Goal: Information Seeking & Learning: Stay updated

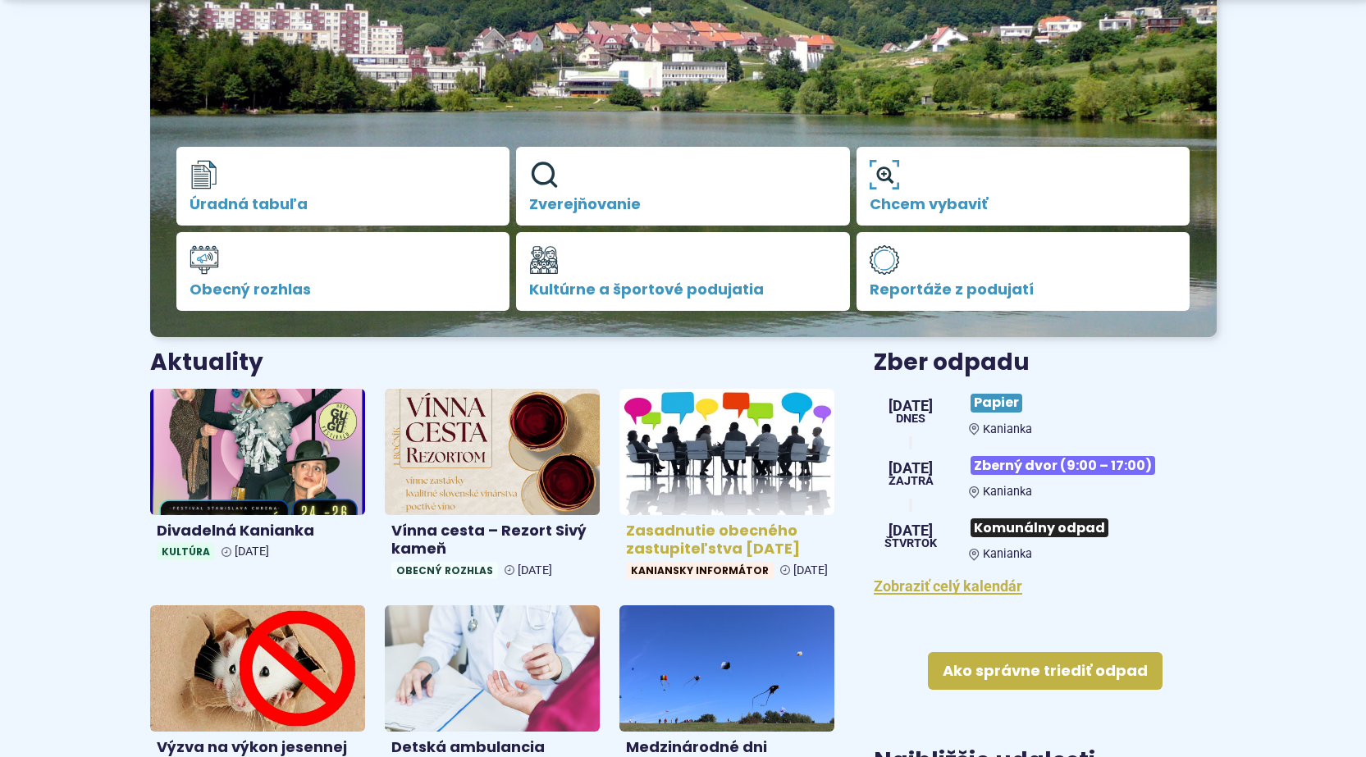
scroll to position [410, 0]
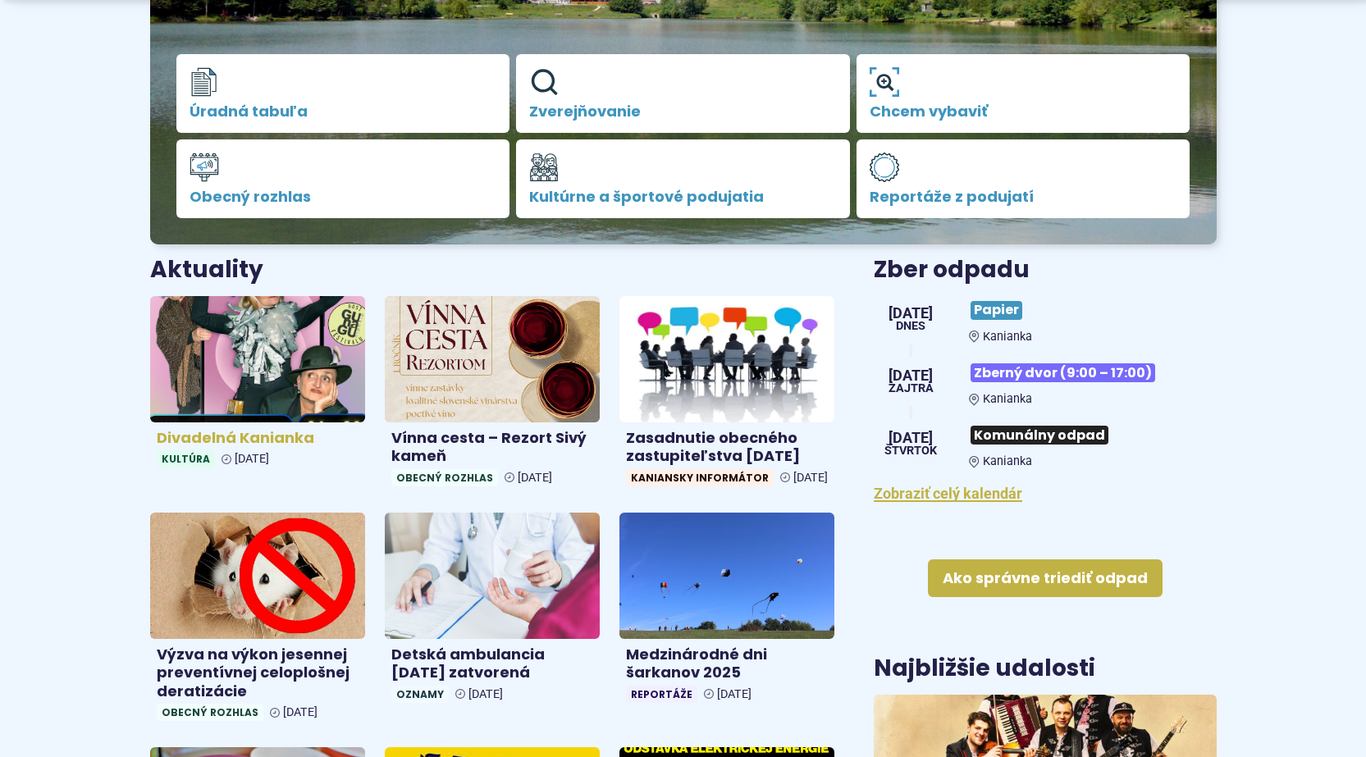
click at [240, 432] on h4 "Divadelná Kanianka" at bounding box center [258, 438] width 202 height 19
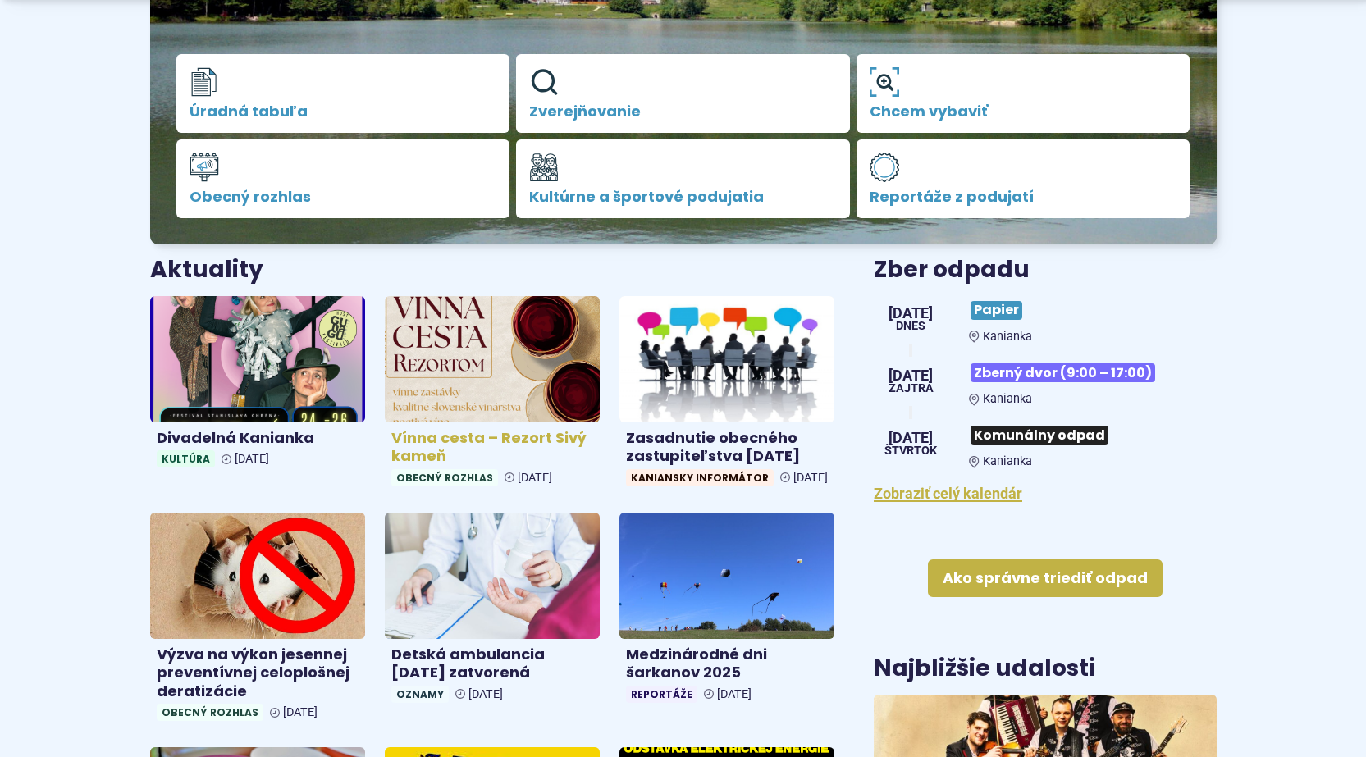
click at [509, 436] on h4 "Vínna cesta – Rezort Sivý kameň" at bounding box center [492, 447] width 202 height 37
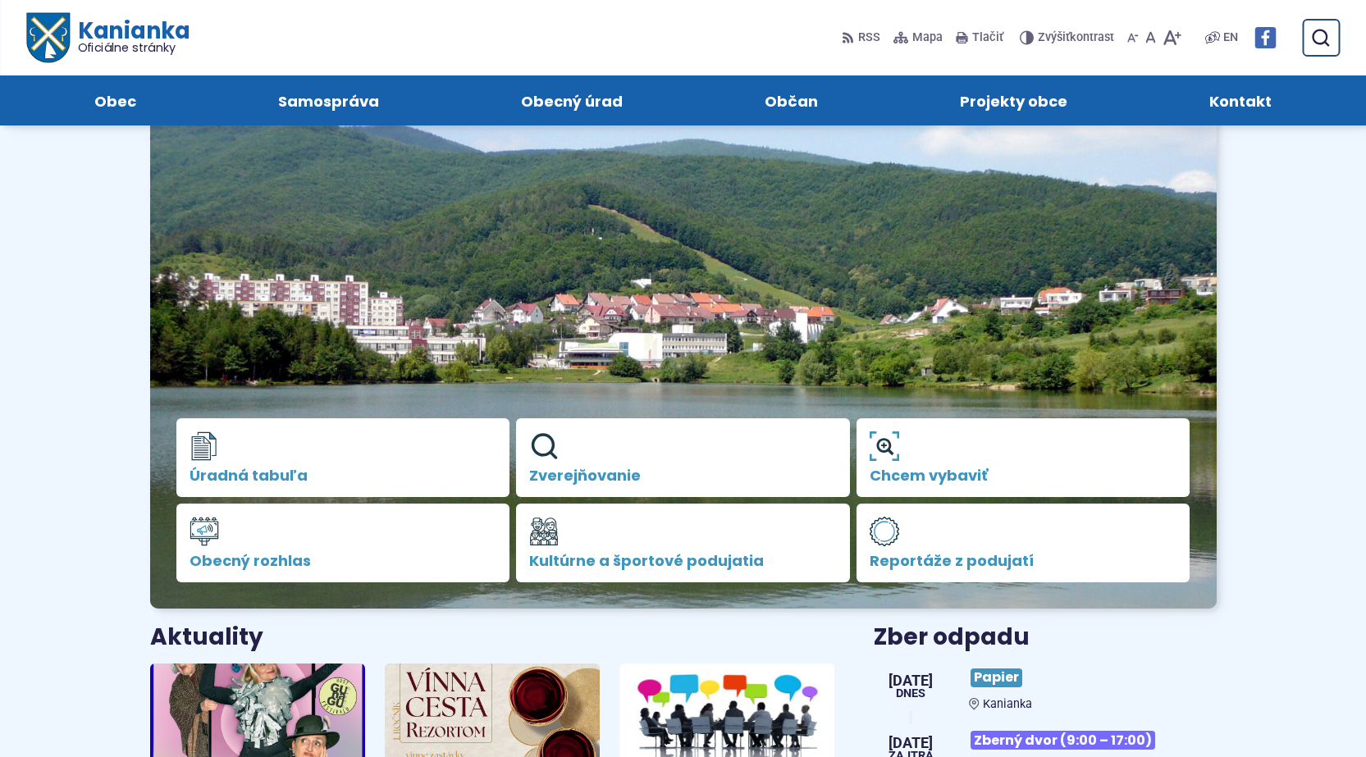
scroll to position [0, 0]
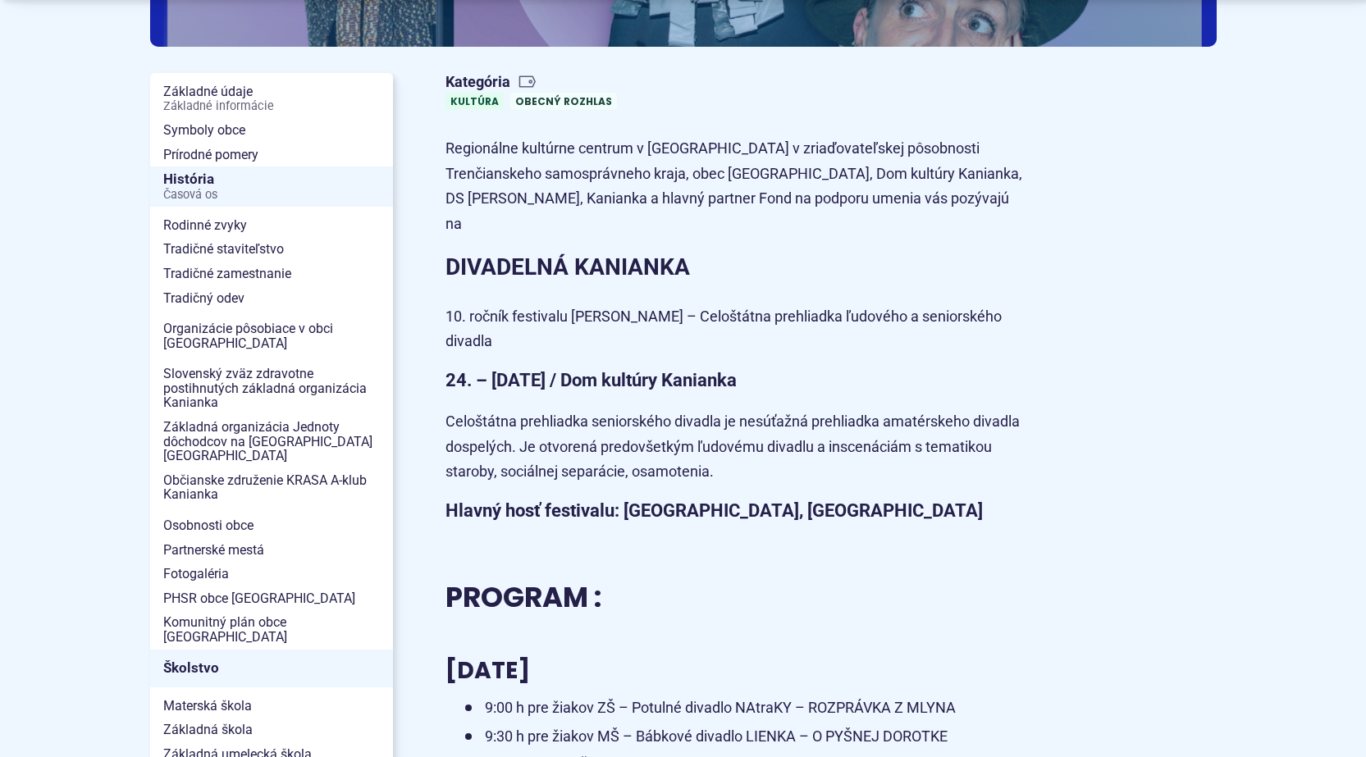
scroll to position [492, 0]
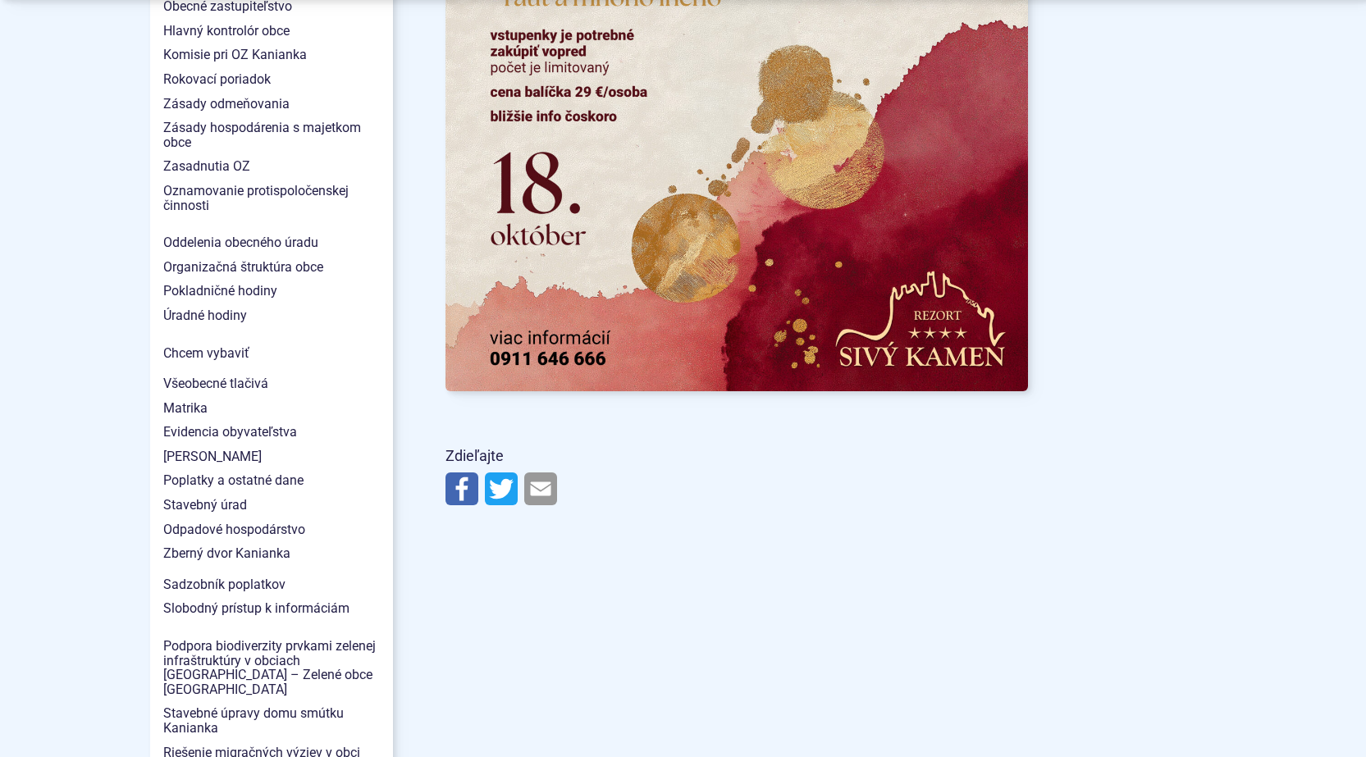
scroll to position [1476, 0]
